Goal: Transaction & Acquisition: Book appointment/travel/reservation

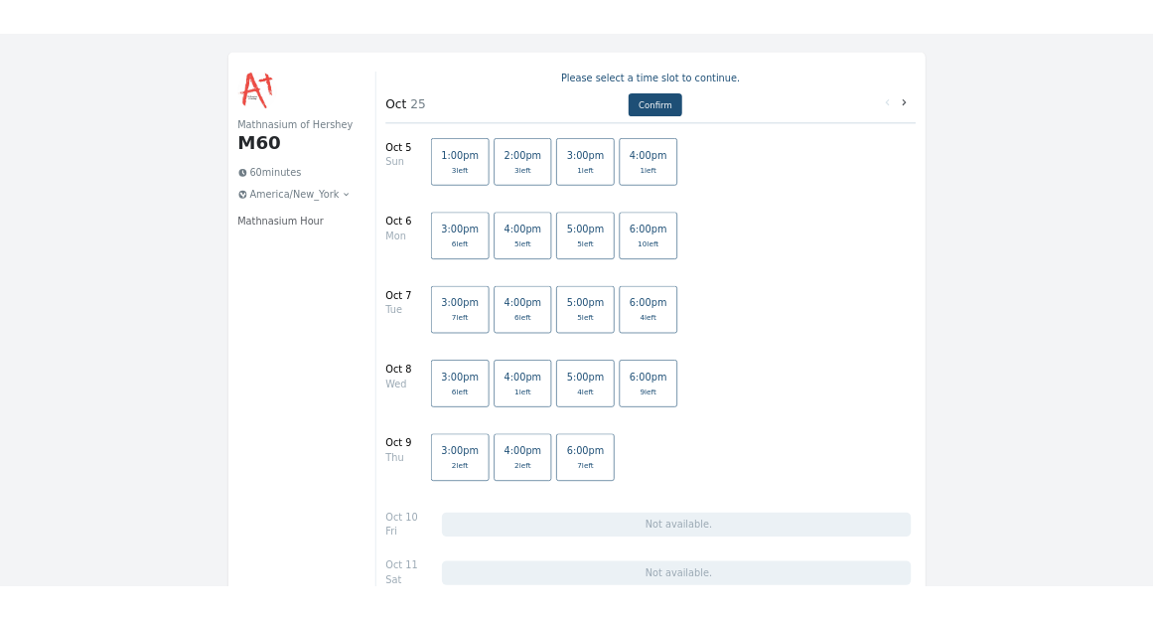
scroll to position [99, 0]
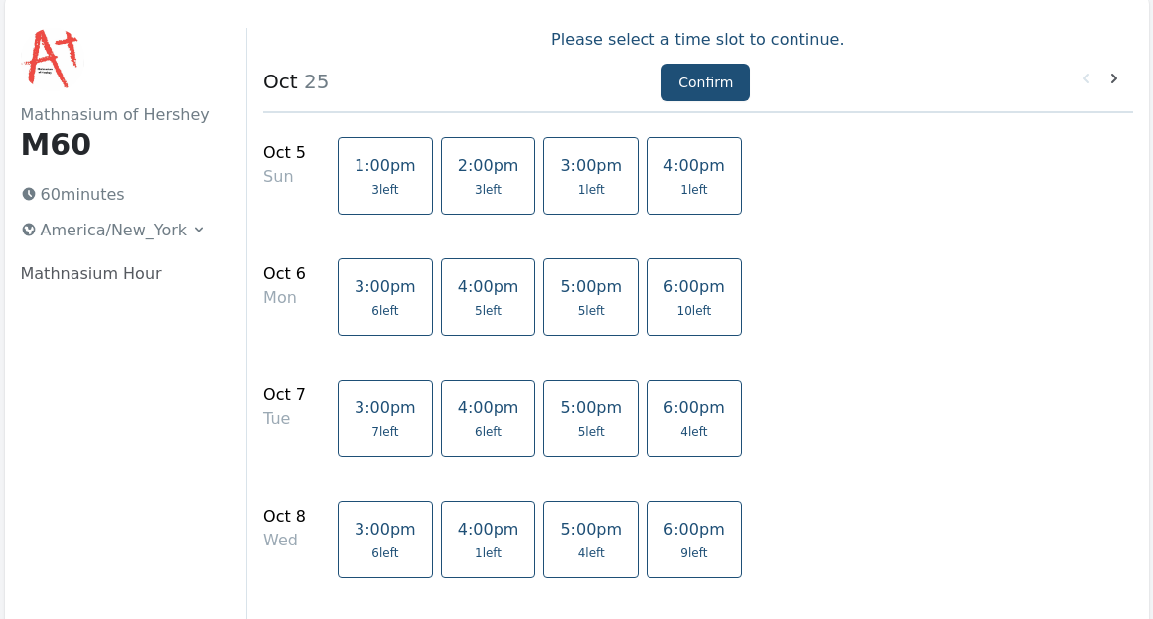
click at [568, 413] on span "5:00pm" at bounding box center [591, 407] width 62 height 19
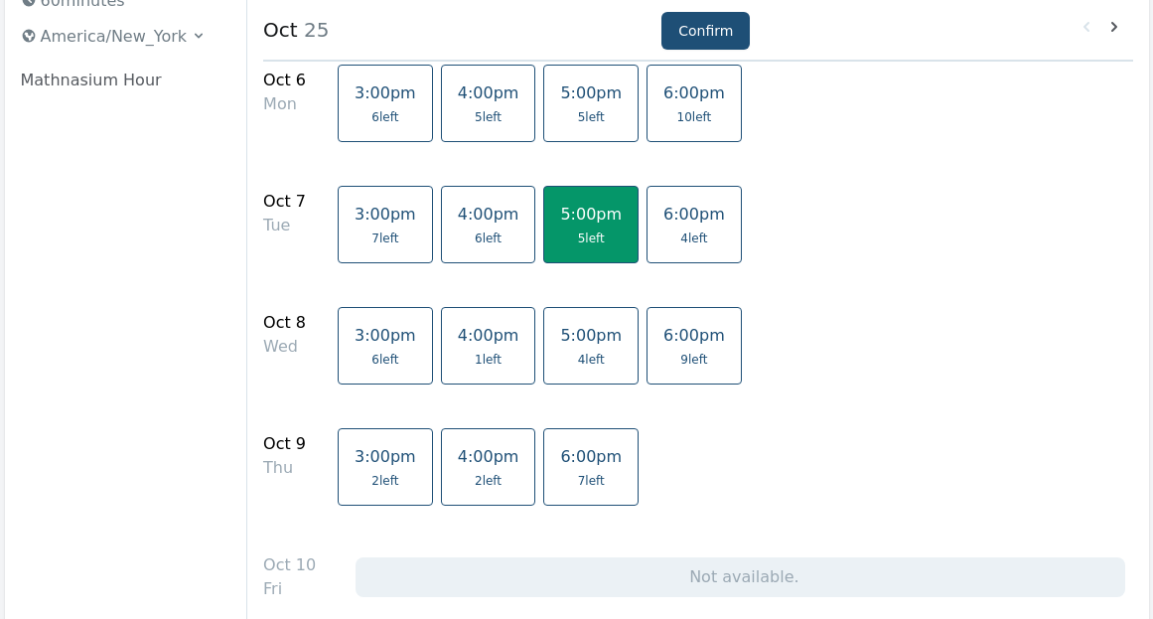
scroll to position [298, 0]
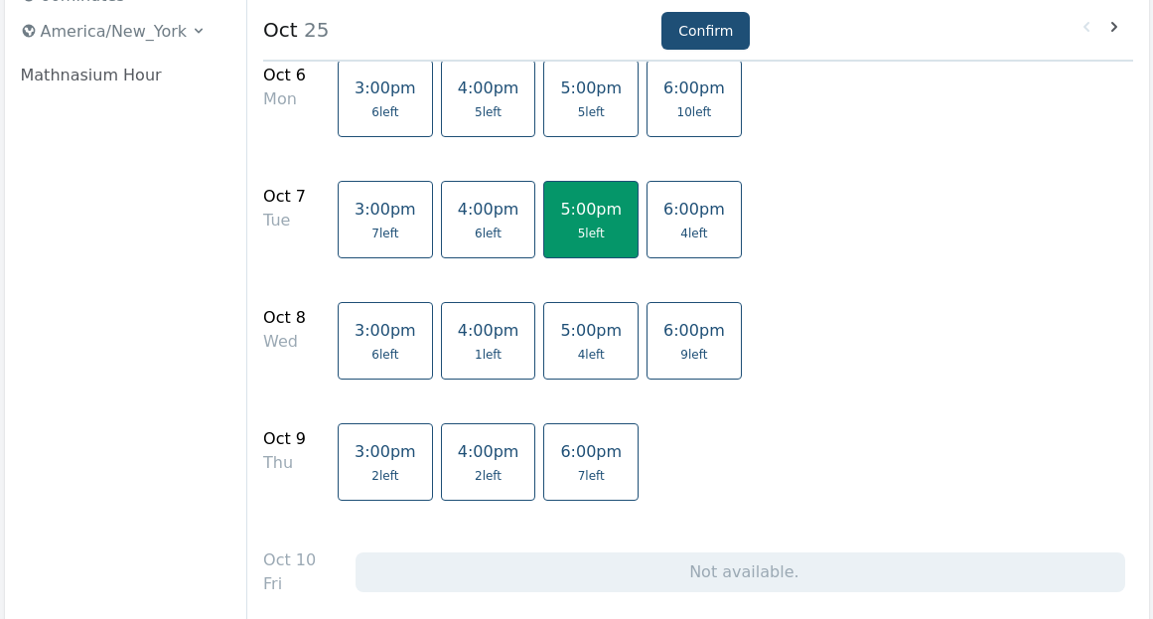
click at [571, 332] on span "5:00pm" at bounding box center [591, 330] width 62 height 19
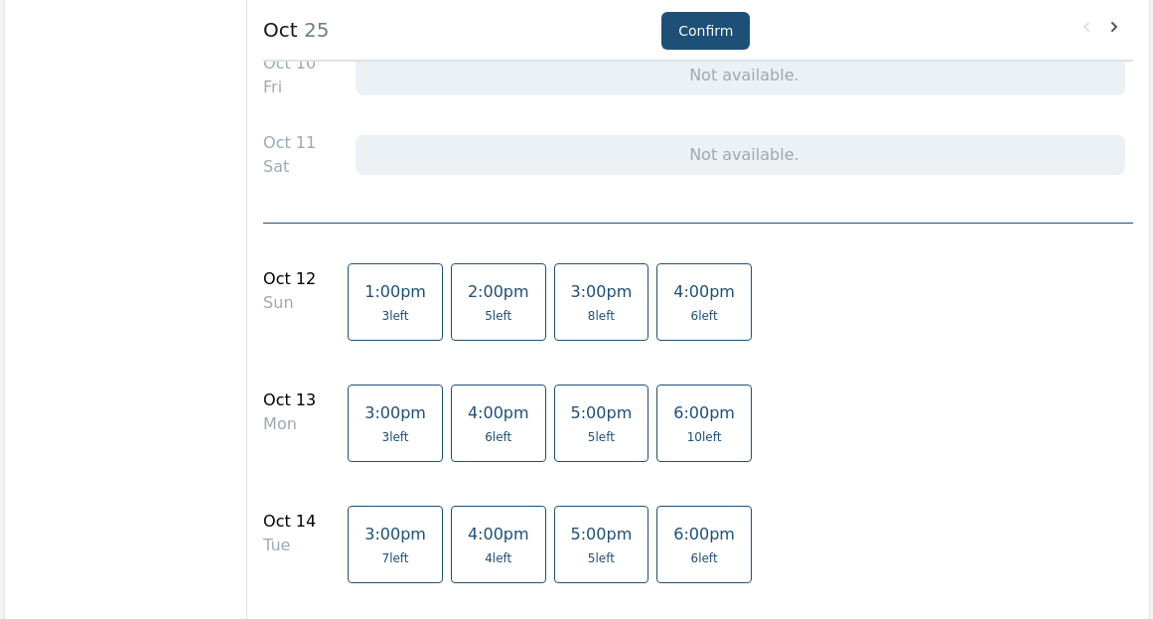
scroll to position [894, 0]
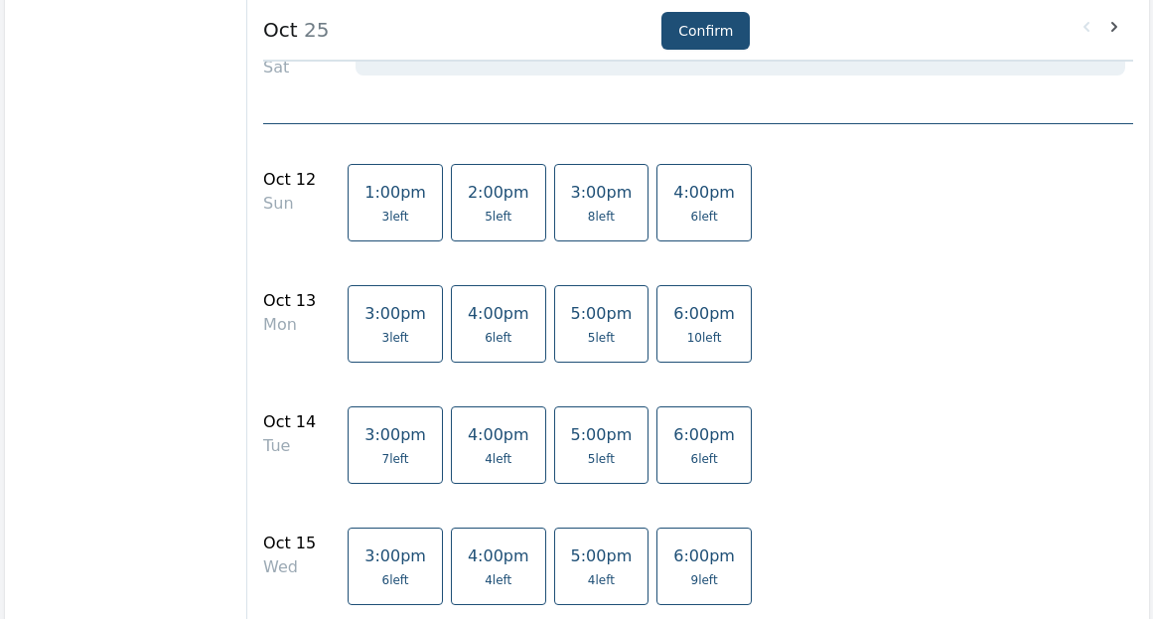
click at [687, 337] on span "10 left" at bounding box center [704, 338] width 35 height 16
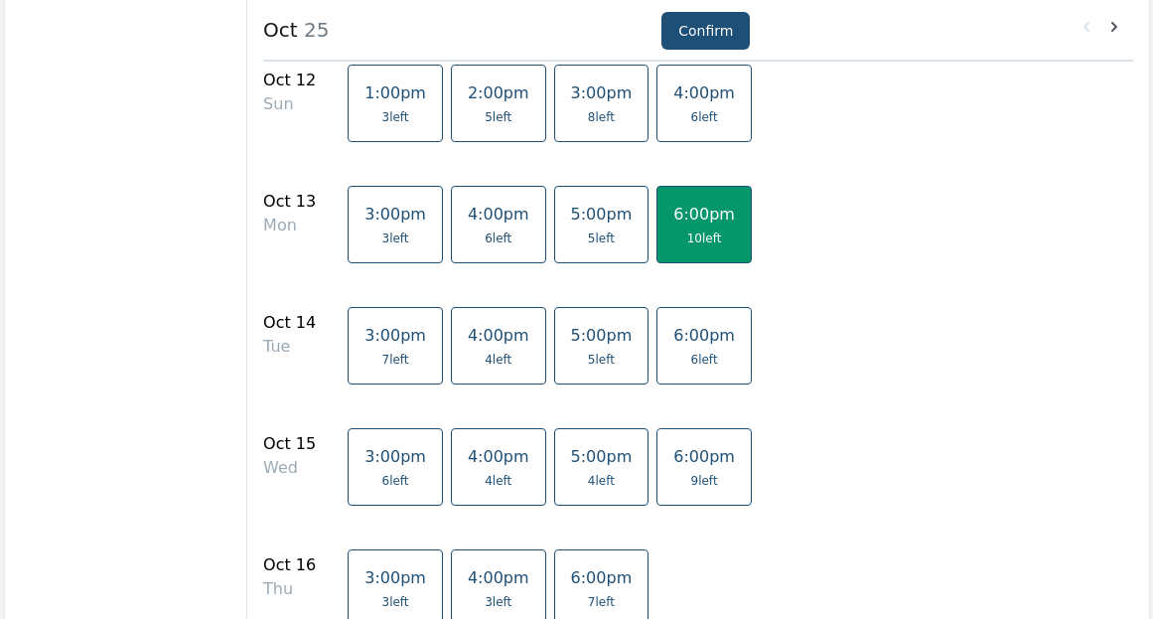
click at [583, 370] on link "5:00pm 5 left" at bounding box center [601, 345] width 95 height 77
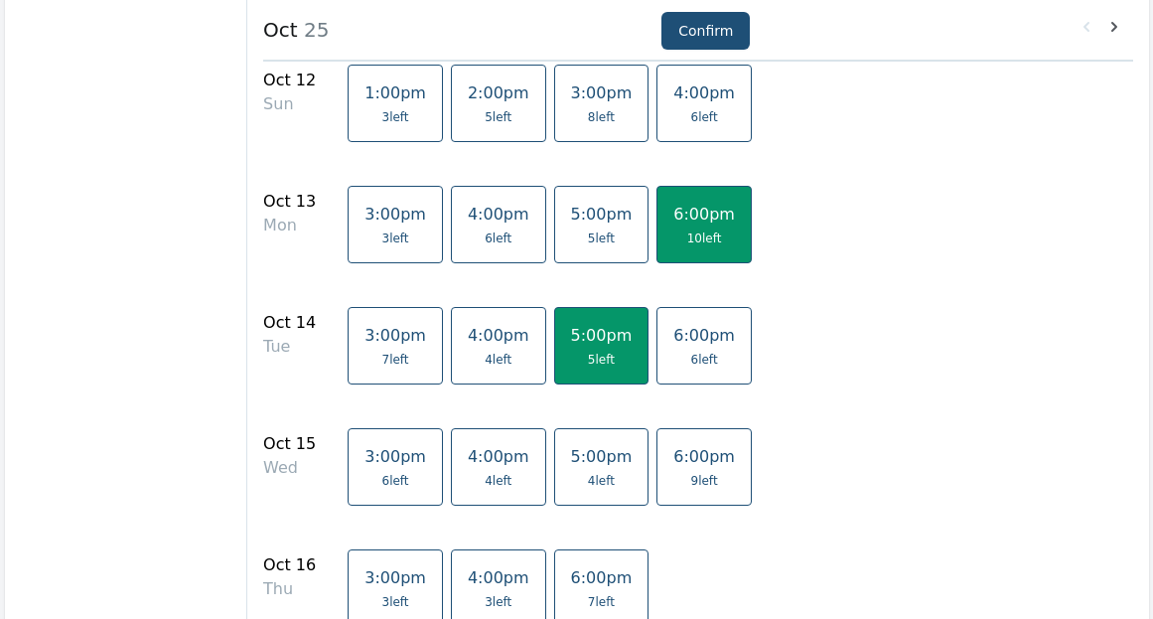
click at [687, 239] on span "10 left" at bounding box center [704, 238] width 35 height 16
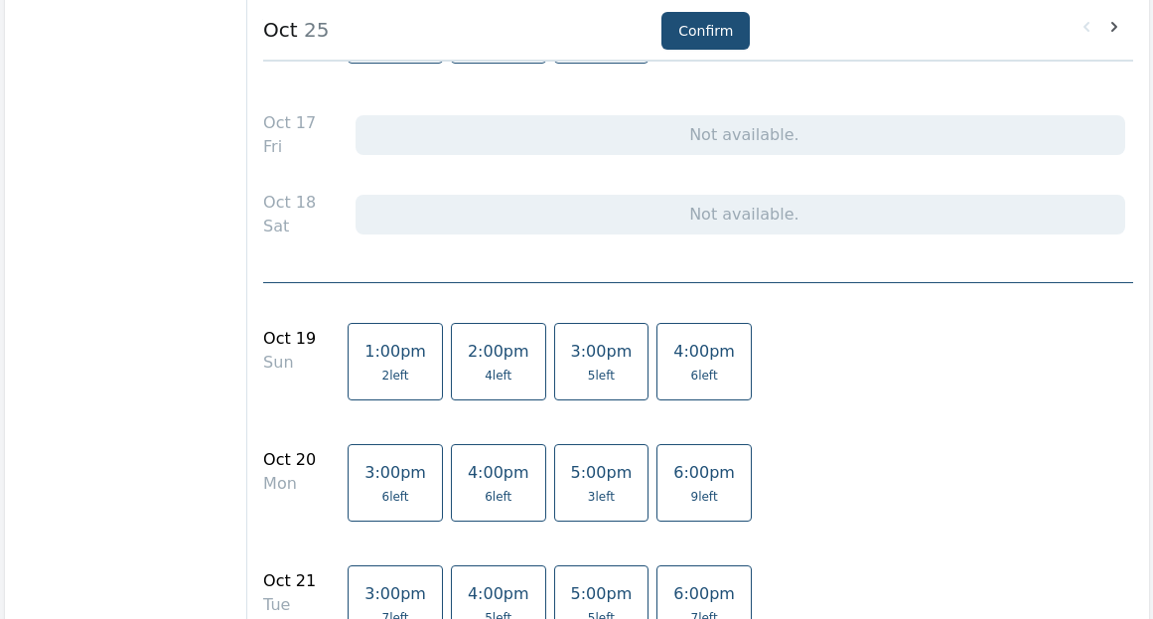
scroll to position [1589, 0]
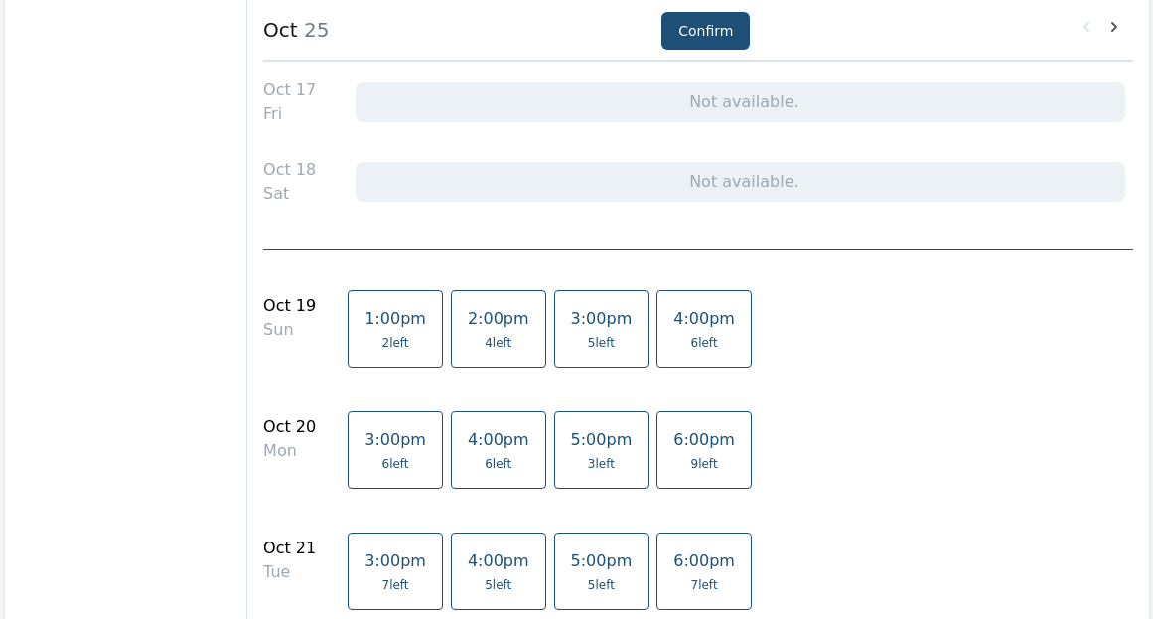
click at [369, 332] on link "1:00pm 2 left" at bounding box center [395, 328] width 95 height 77
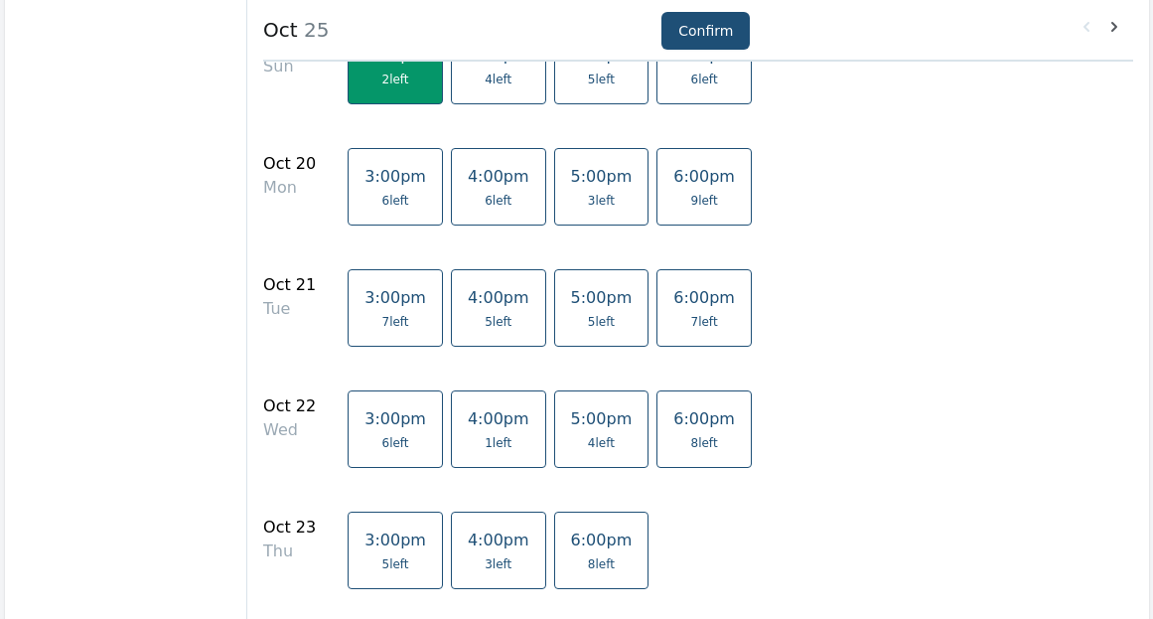
scroll to position [1887, 0]
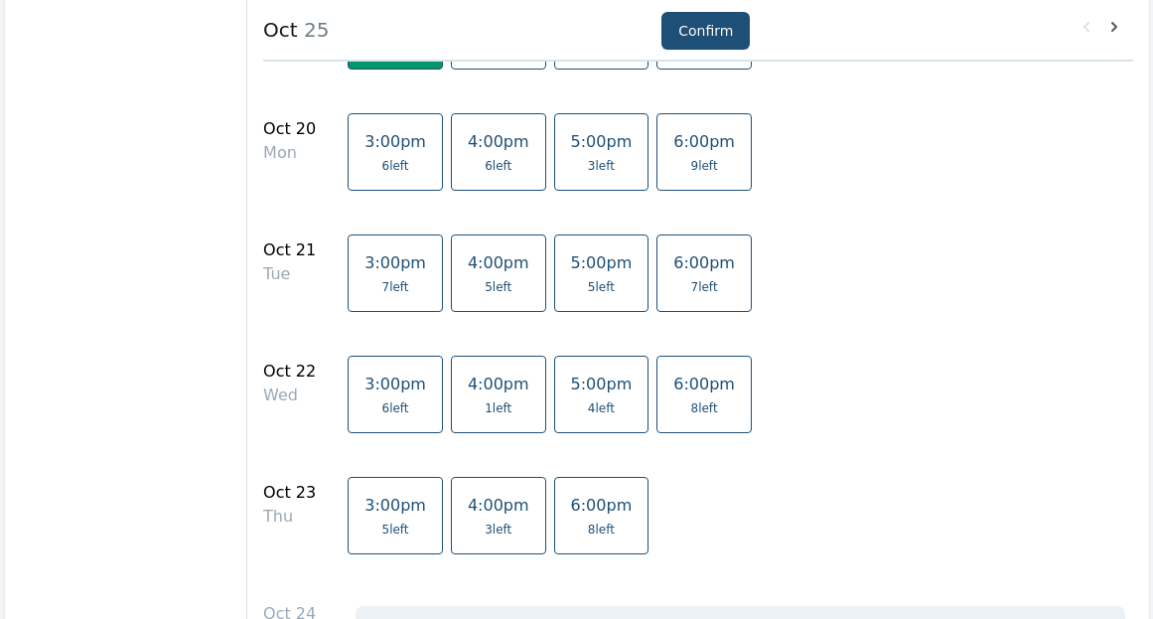
click at [674, 408] on span "8 left" at bounding box center [704, 408] width 62 height 16
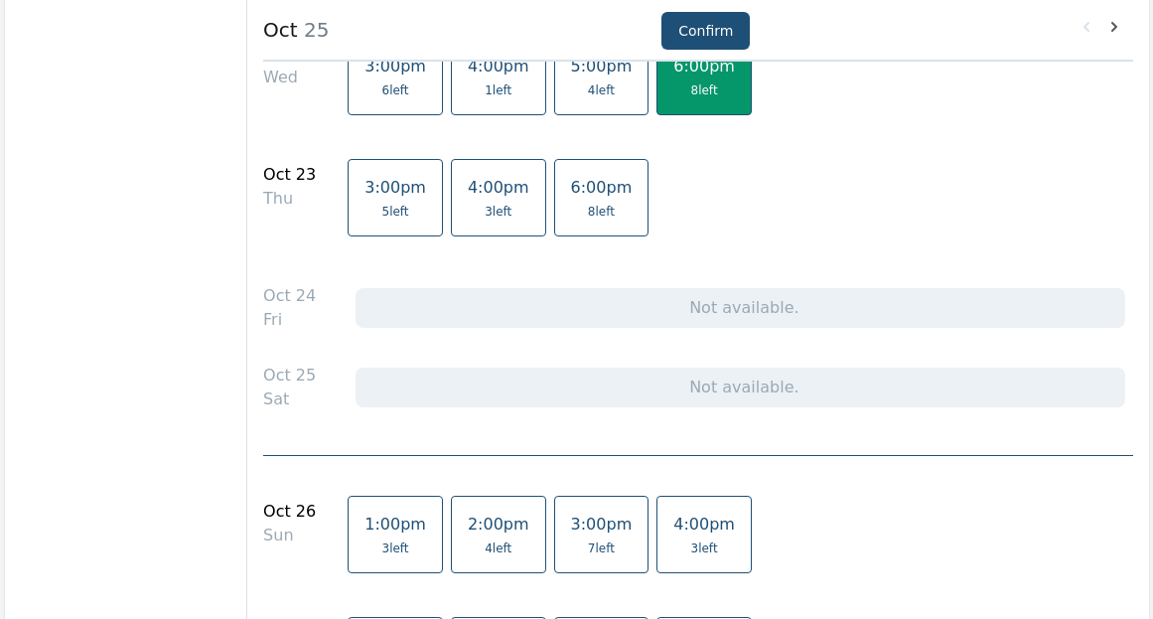
scroll to position [2383, 0]
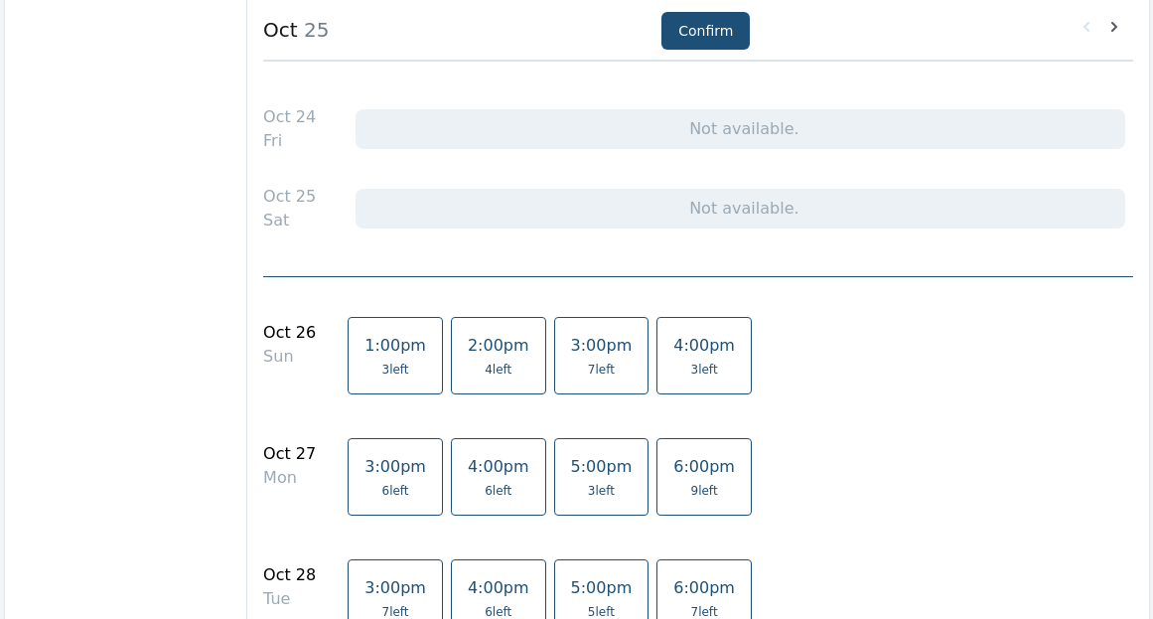
click at [382, 371] on span "3 left" at bounding box center [395, 369] width 27 height 16
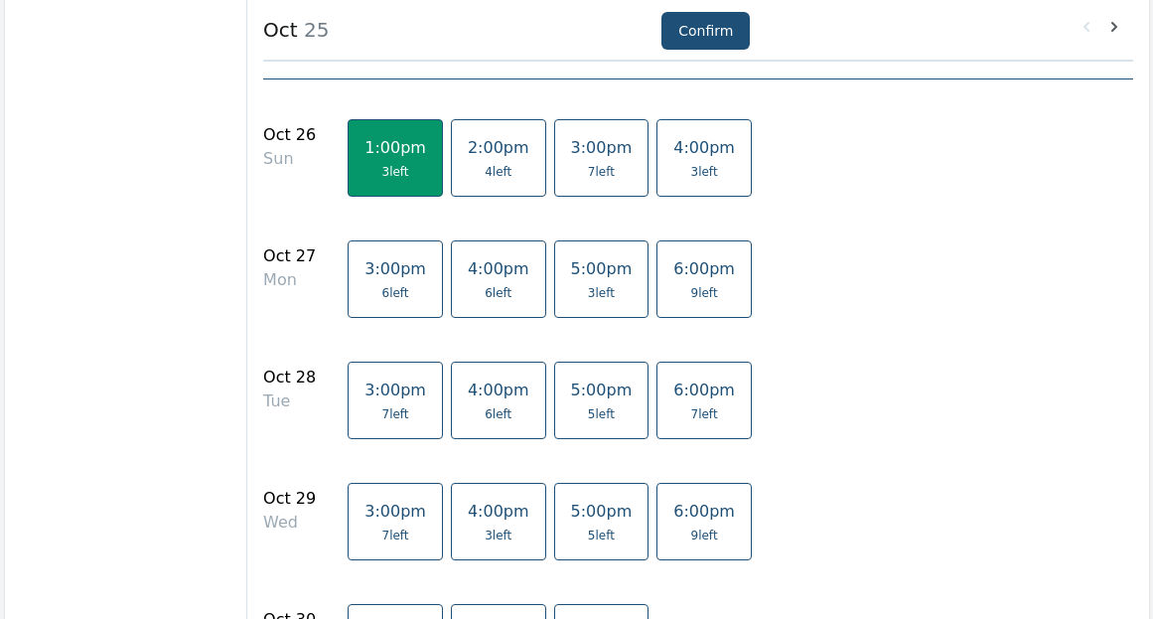
scroll to position [2582, 0]
click at [571, 395] on span "5:00pm" at bounding box center [602, 388] width 62 height 19
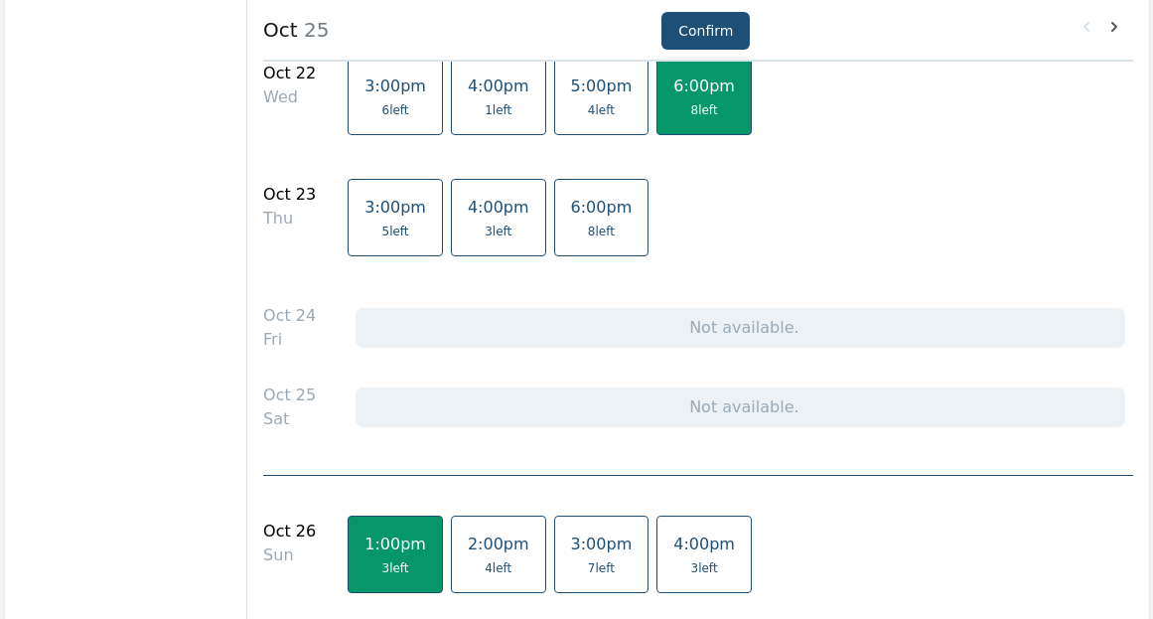
scroll to position [2482, 0]
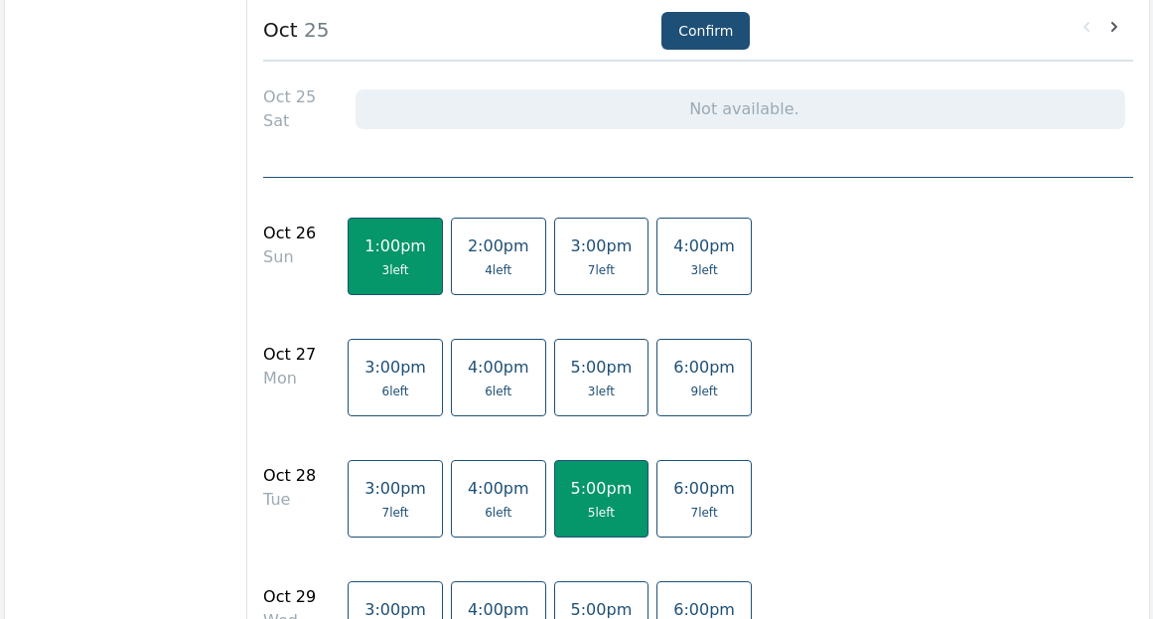
click at [509, 247] on div "2:00pm 4 left" at bounding box center [502, 263] width 103 height 93
click at [495, 251] on link "2:00pm 4 left" at bounding box center [498, 255] width 95 height 77
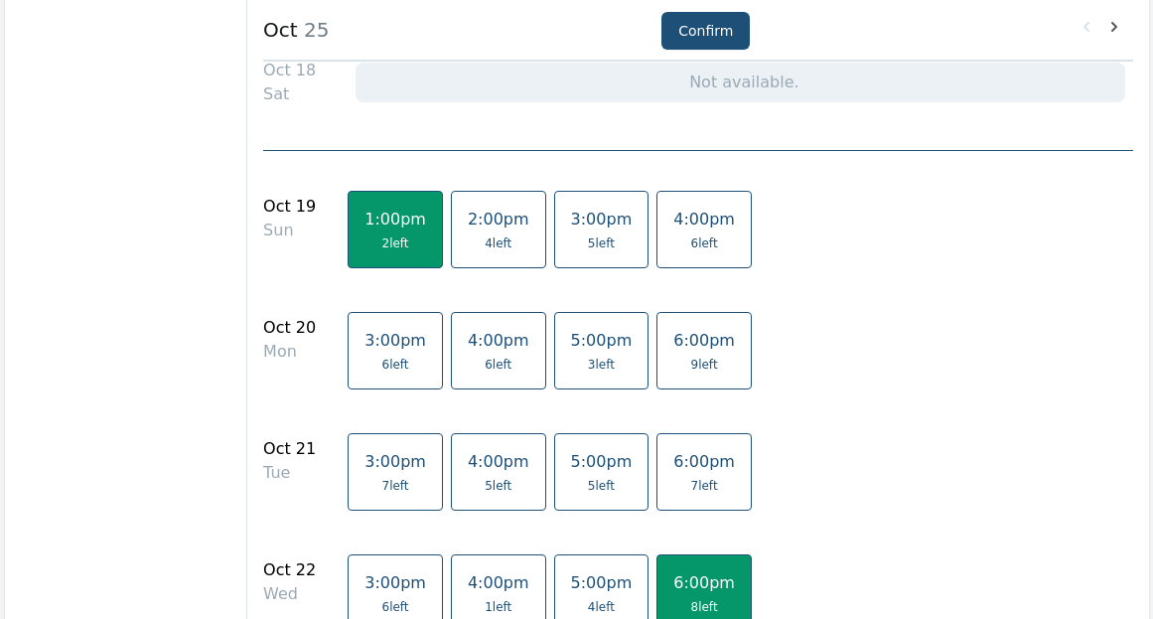
scroll to position [1787, 0]
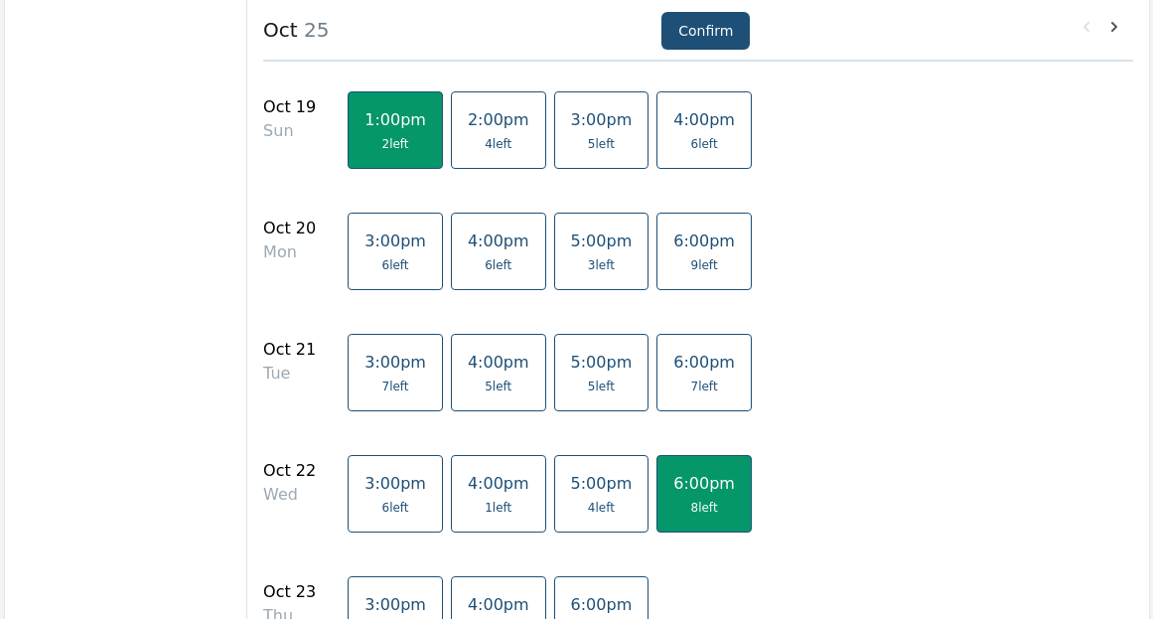
click at [461, 374] on link "4:00pm 5 left" at bounding box center [498, 372] width 95 height 77
click at [485, 382] on span "5 left" at bounding box center [498, 386] width 27 height 16
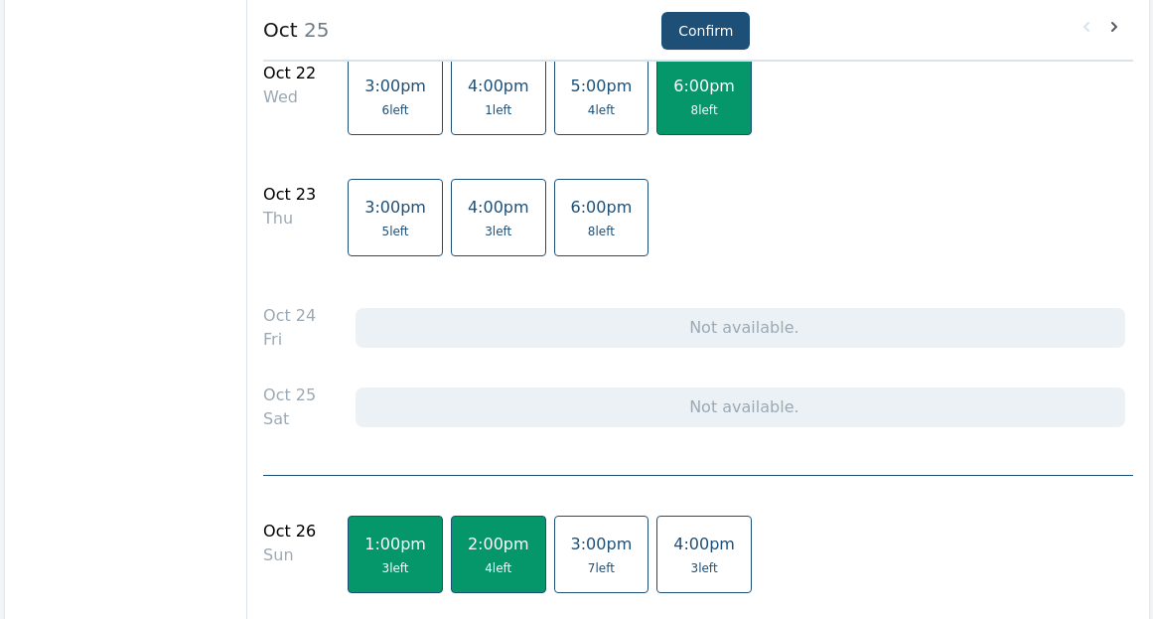
scroll to position [2482, 0]
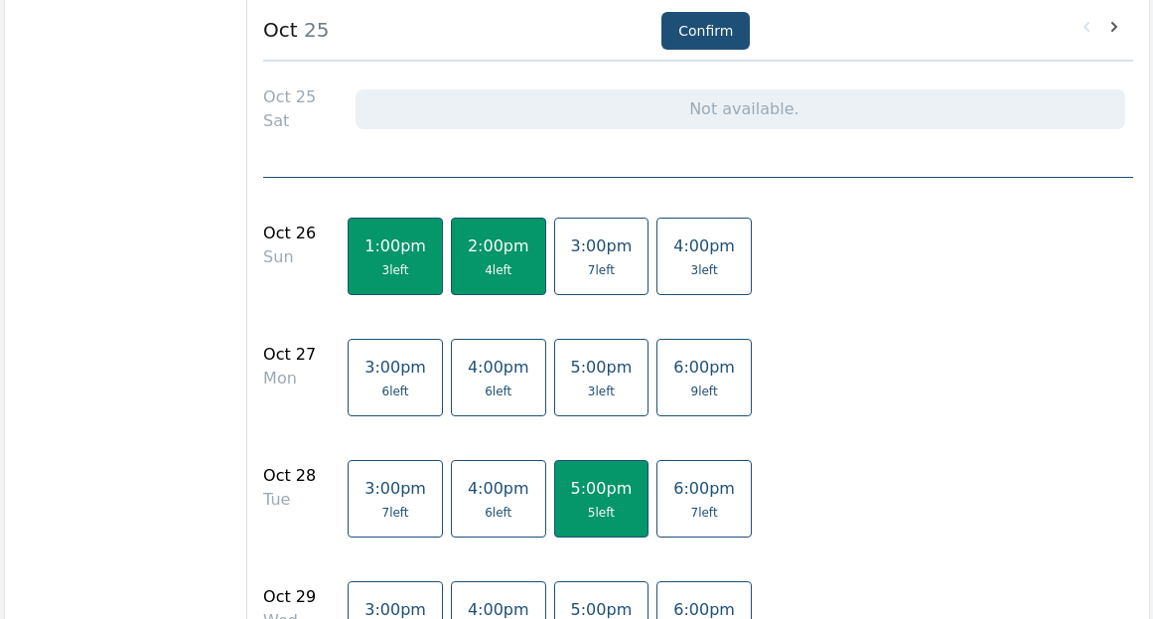
click at [485, 269] on span "4 left" at bounding box center [498, 270] width 27 height 16
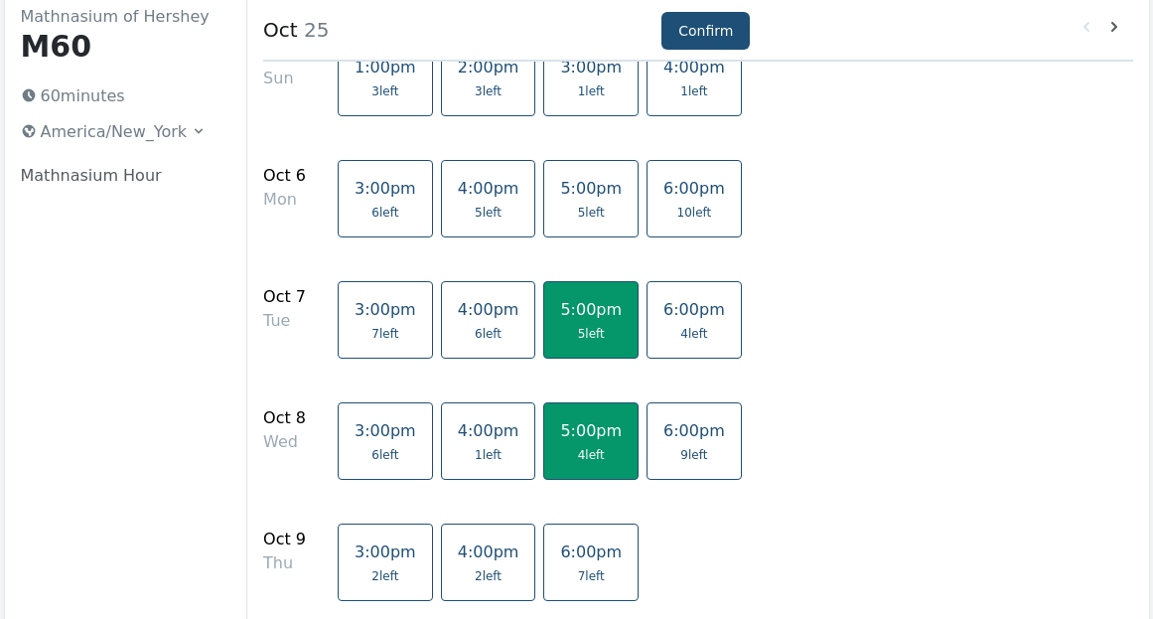
scroll to position [0, 0]
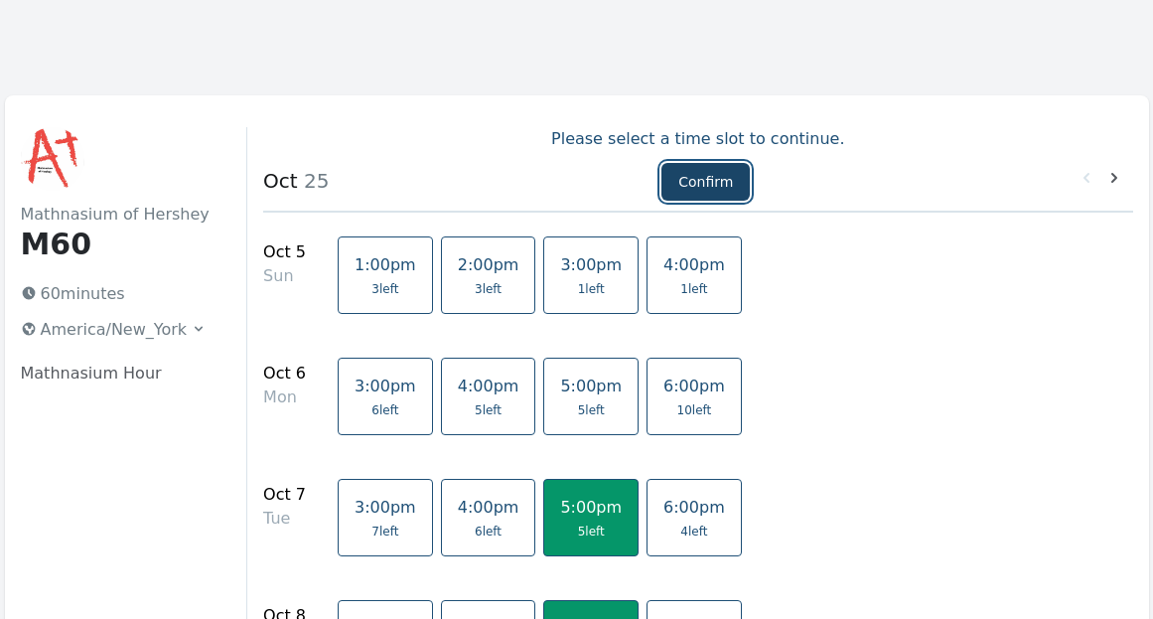
click at [676, 183] on button "Confirm" at bounding box center [705, 182] width 88 height 38
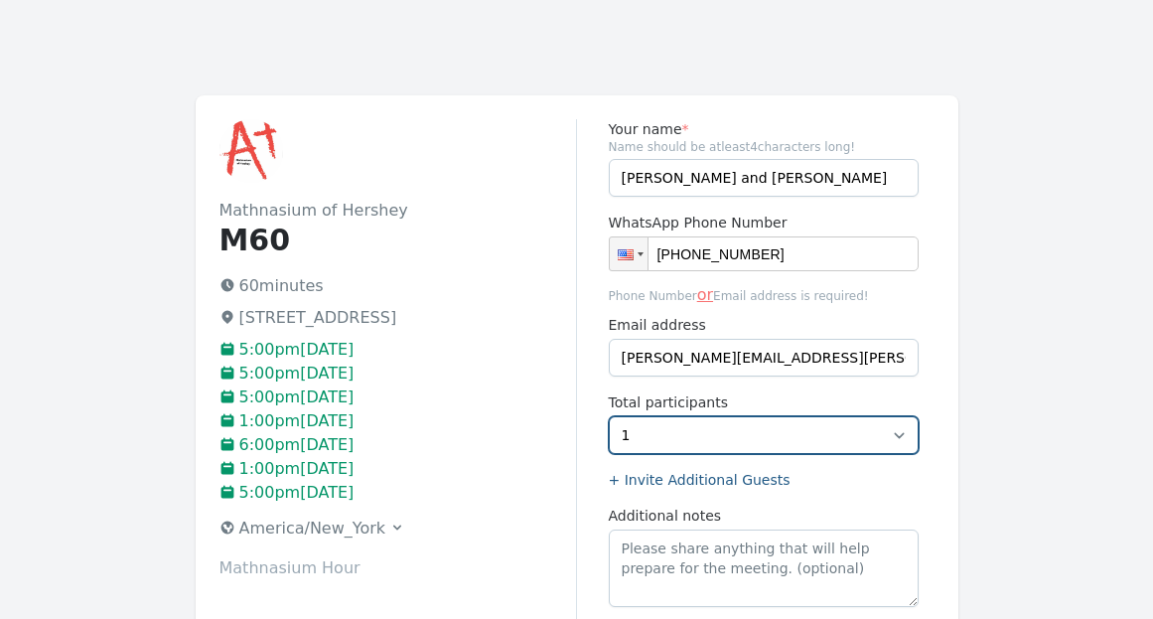
click at [869, 431] on select "1 2" at bounding box center [764, 435] width 310 height 38
select select "2"
click at [609, 416] on select "1 2" at bounding box center [764, 435] width 310 height 38
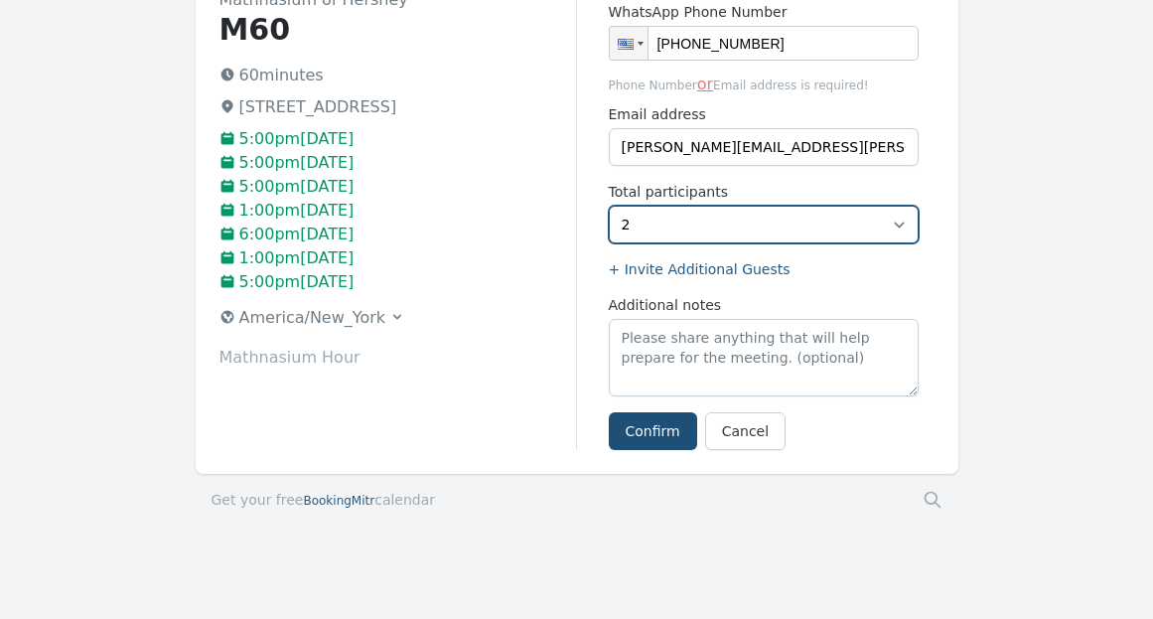
scroll to position [224, 0]
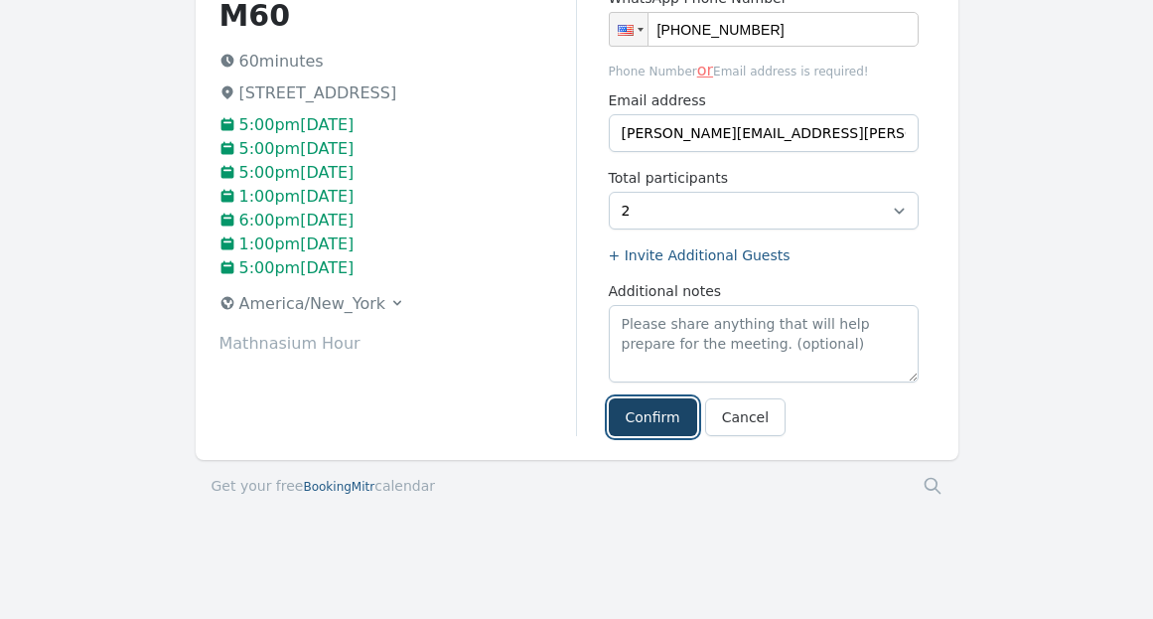
click at [647, 421] on button "Confirm" at bounding box center [653, 417] width 88 height 38
